Goal: Check status: Check status

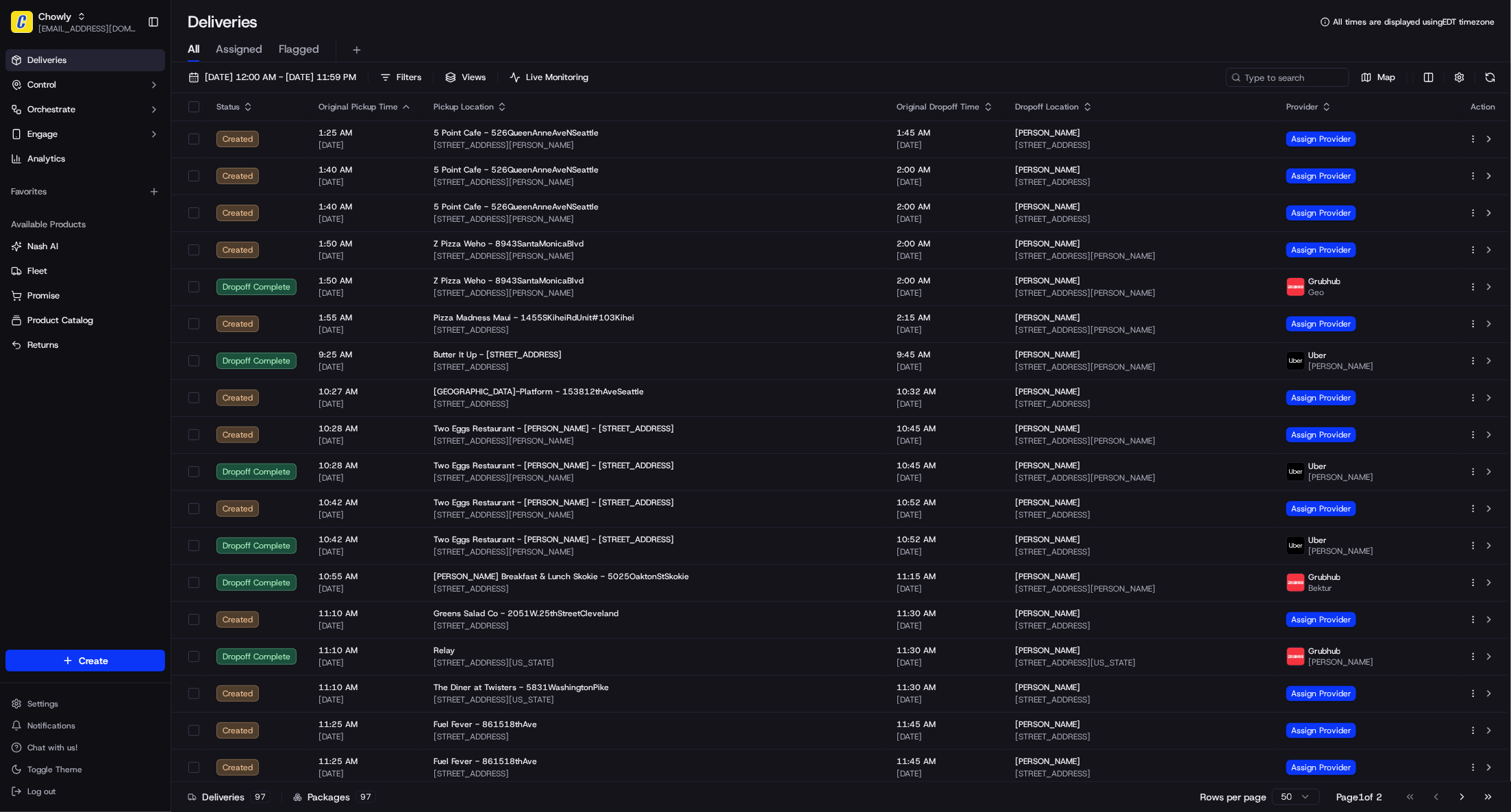
click at [84, 448] on div "Deliveries Control Orchestrate Engage Analytics Favorites Available Products [P…" at bounding box center [85, 341] width 171 height 595
click at [52, 8] on button "Chowly [EMAIL_ADDRESS][DOMAIN_NAME]" at bounding box center [74, 22] width 136 height 33
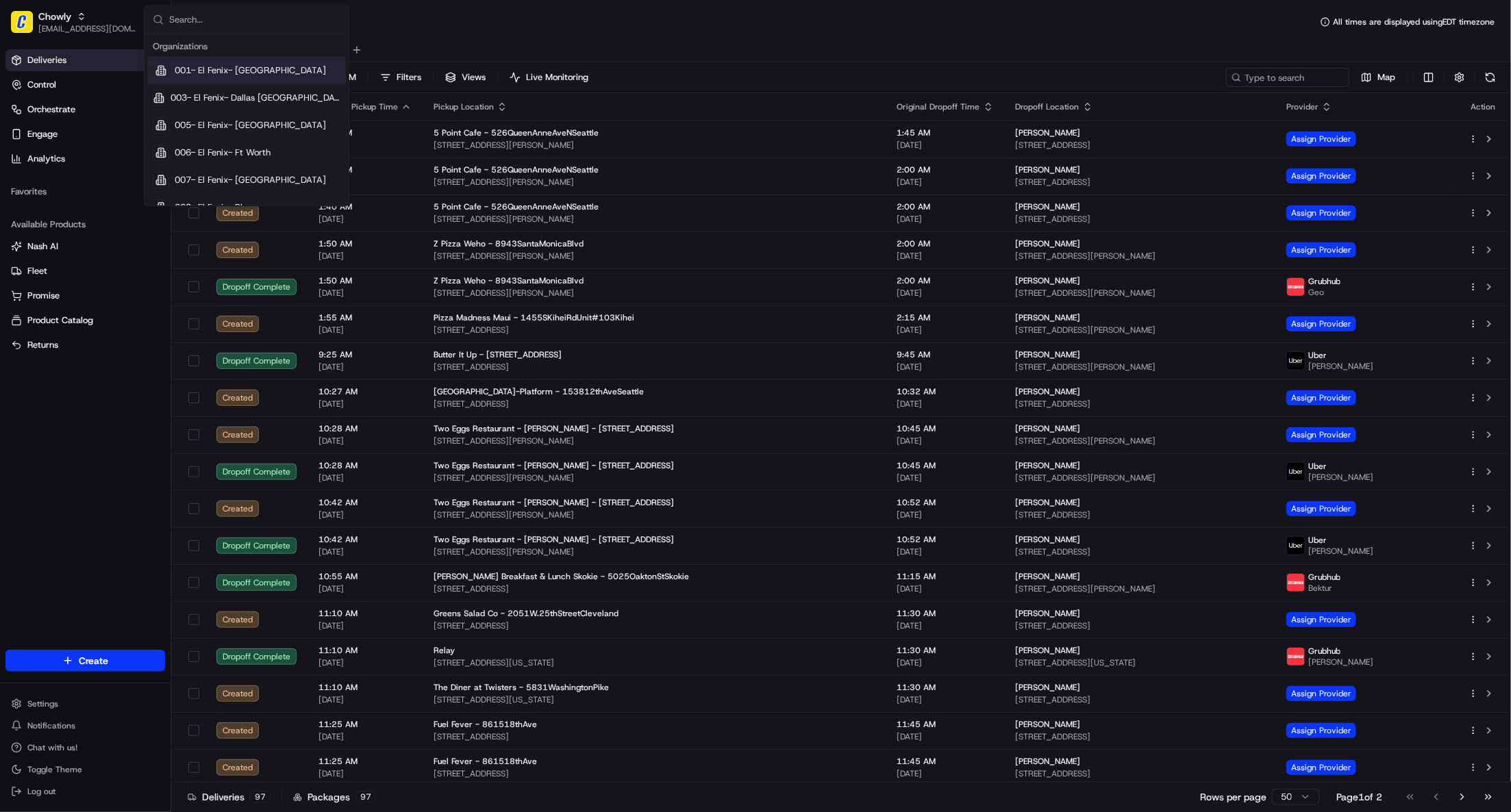
click at [188, 19] on input "text" at bounding box center [254, 20] width 171 height 28
type input "ezcater"
click at [228, 75] on div "ezCater" at bounding box center [246, 72] width 199 height 28
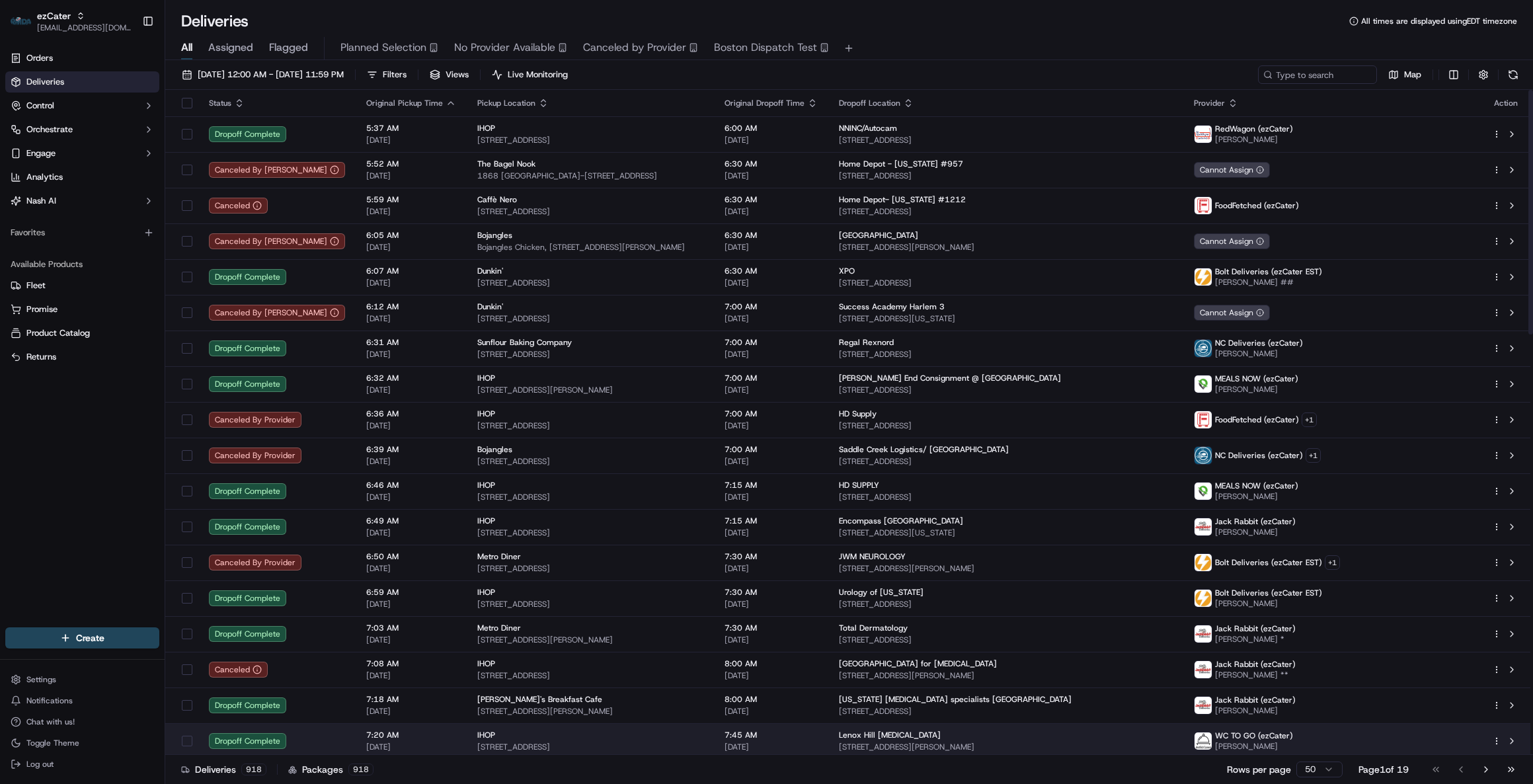
click at [1400, 745] on div "WC TO GO (ezCater) [PERSON_NAME]" at bounding box center [1332, 741] width 277 height 21
